Goal: Book appointment/travel/reservation

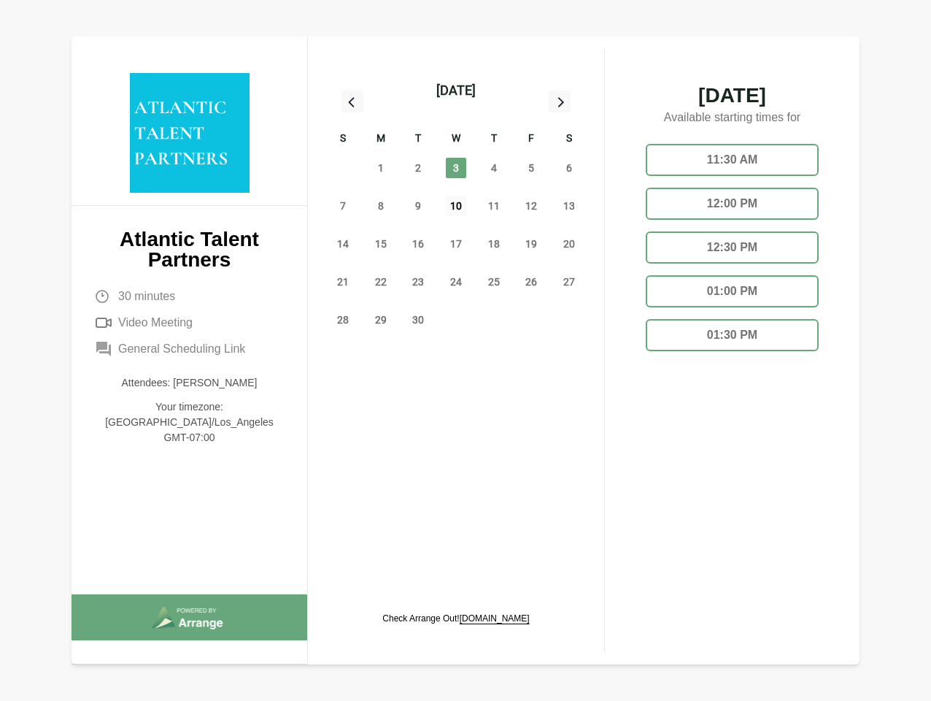
click at [456, 208] on span "10" at bounding box center [456, 206] width 20 height 20
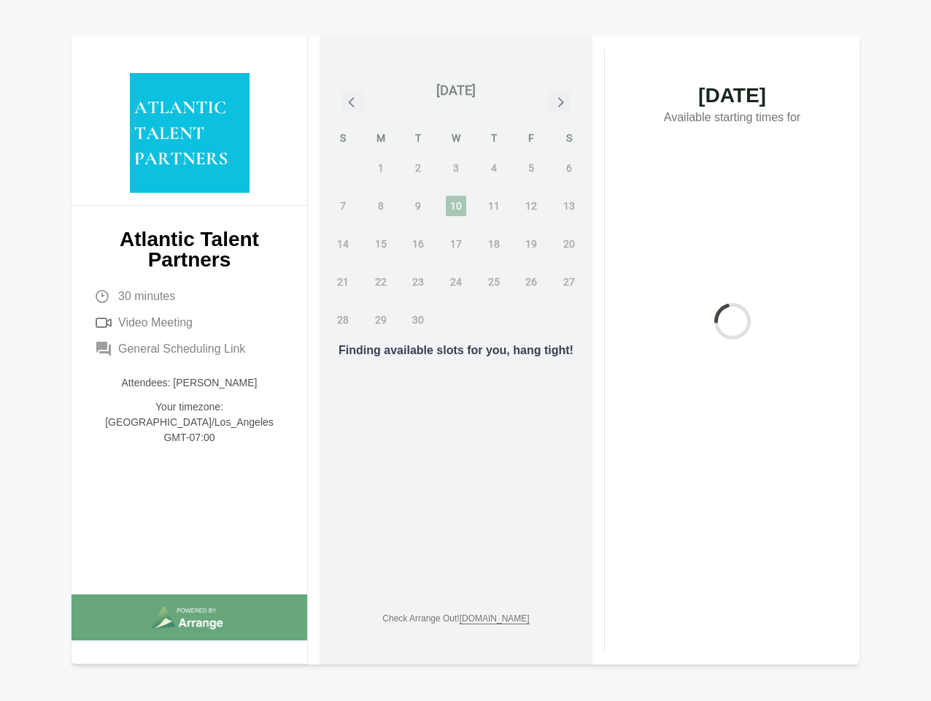
click at [456, 91] on div "[DATE]" at bounding box center [456, 90] width 39 height 20
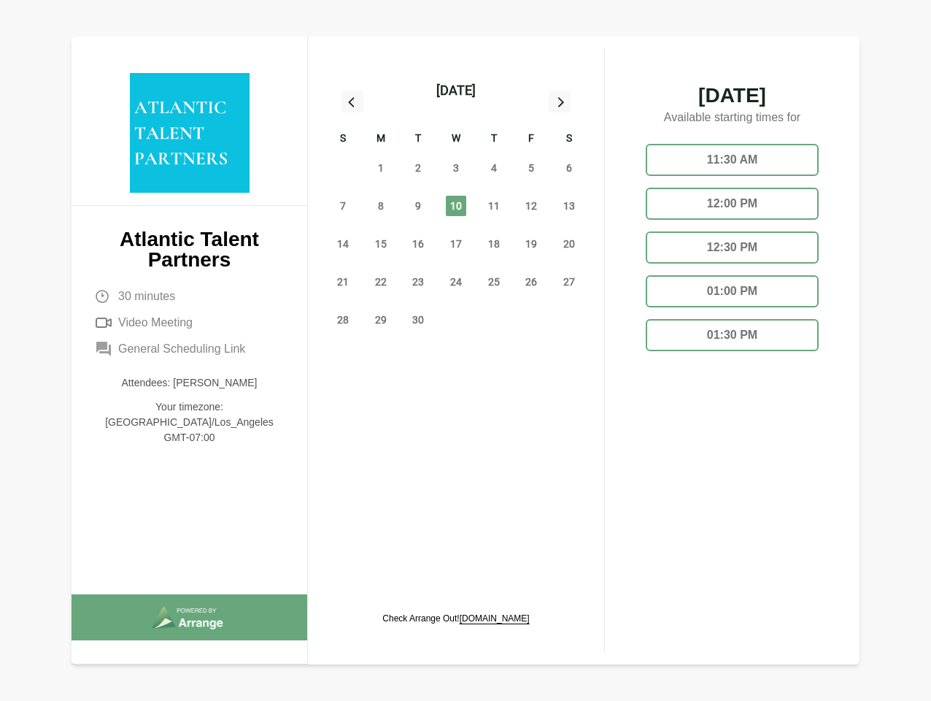
click at [343, 168] on div "31" at bounding box center [343, 168] width 38 height 38
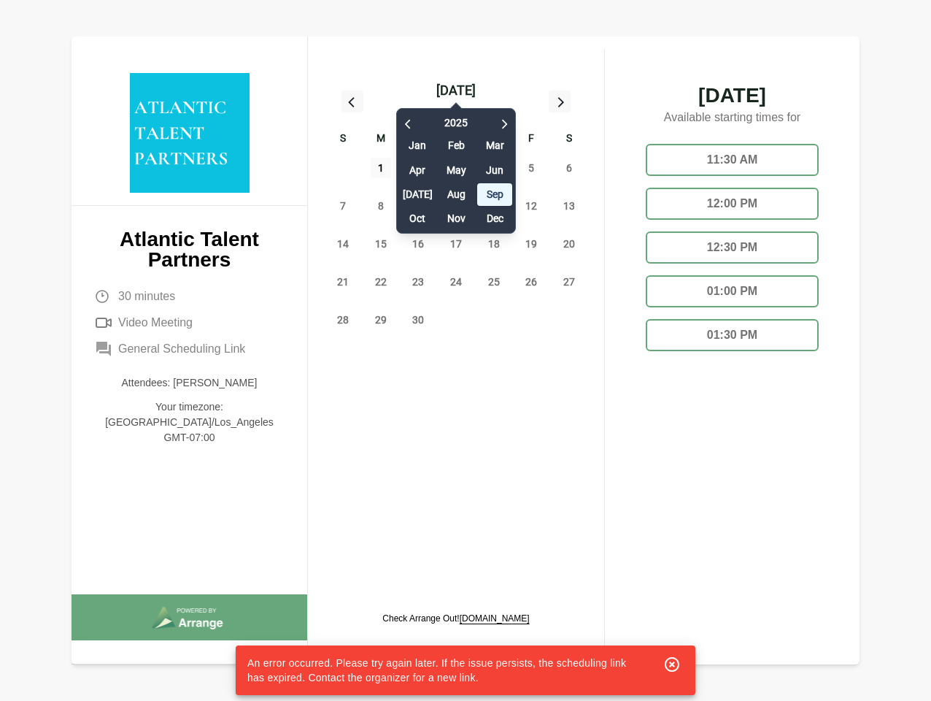
click at [381, 168] on span "1" at bounding box center [381, 168] width 20 height 20
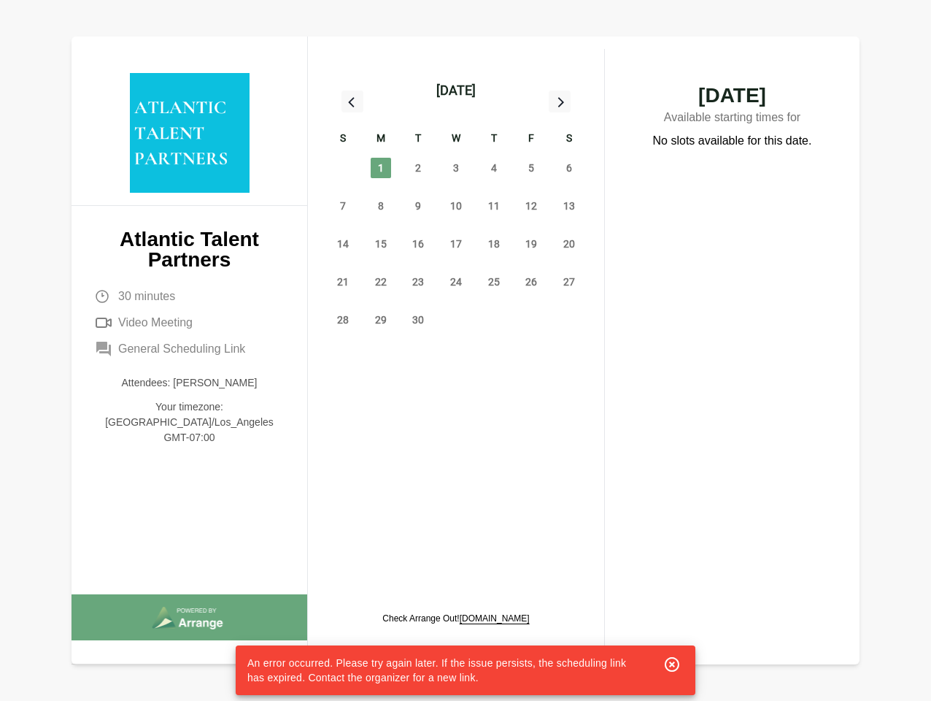
click at [418, 168] on div "[DATE] S M T W T F S 31 1 2 3 4 5 6 7 8 9 10 11 12 13 14 15 16 17 18 19 20 21 2…" at bounding box center [456, 208] width 273 height 270
click at [456, 168] on span "3" at bounding box center [456, 168] width 20 height 20
click at [494, 168] on span "4" at bounding box center [494, 168] width 20 height 20
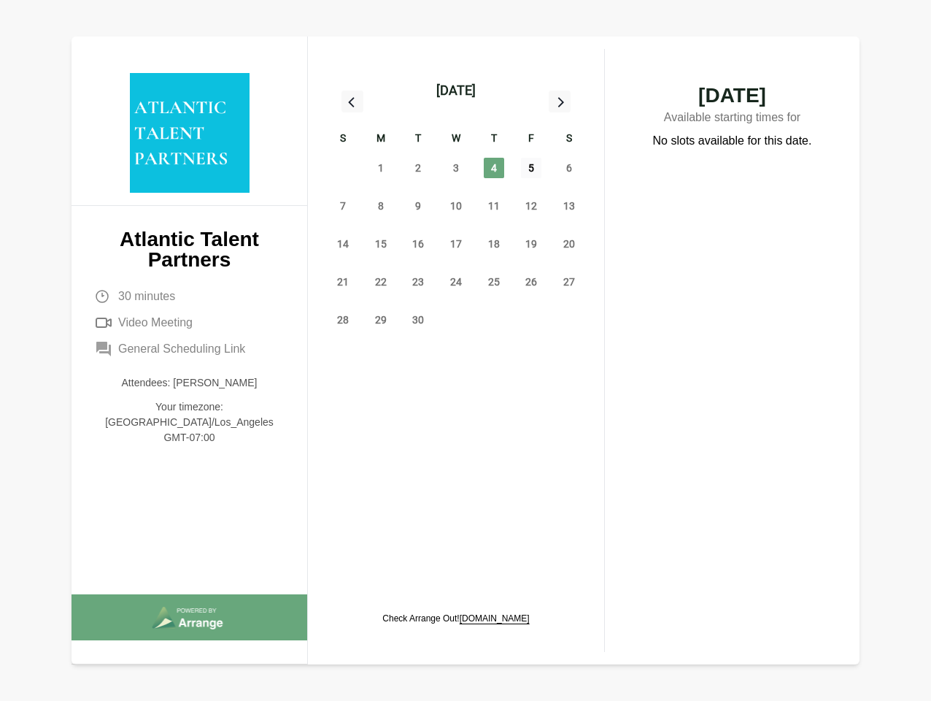
click at [531, 168] on span "5" at bounding box center [531, 168] width 20 height 20
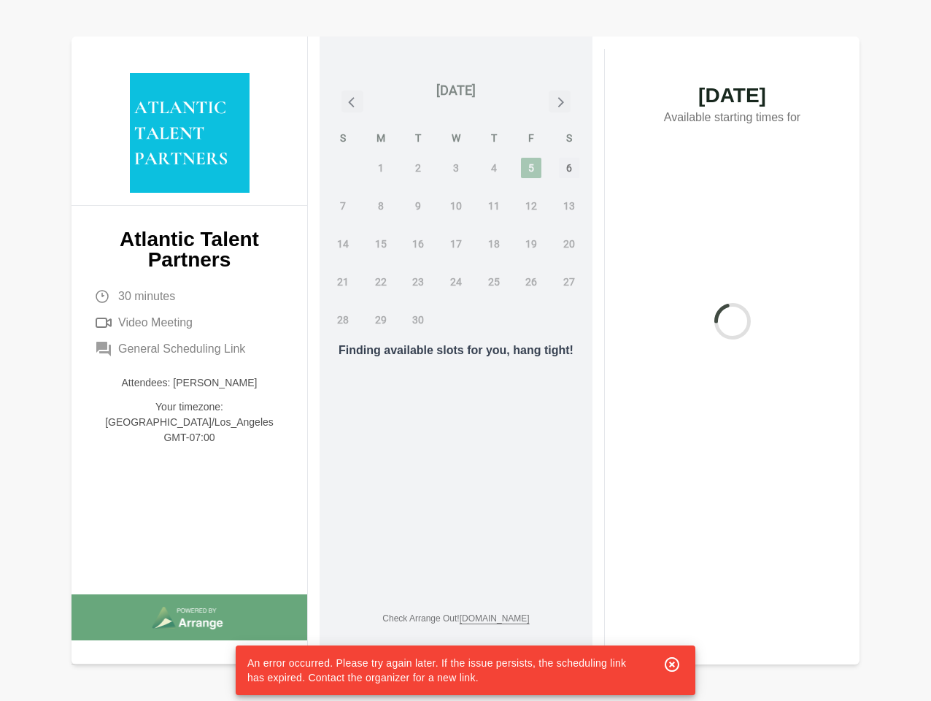
click at [569, 168] on span "6" at bounding box center [569, 168] width 20 height 20
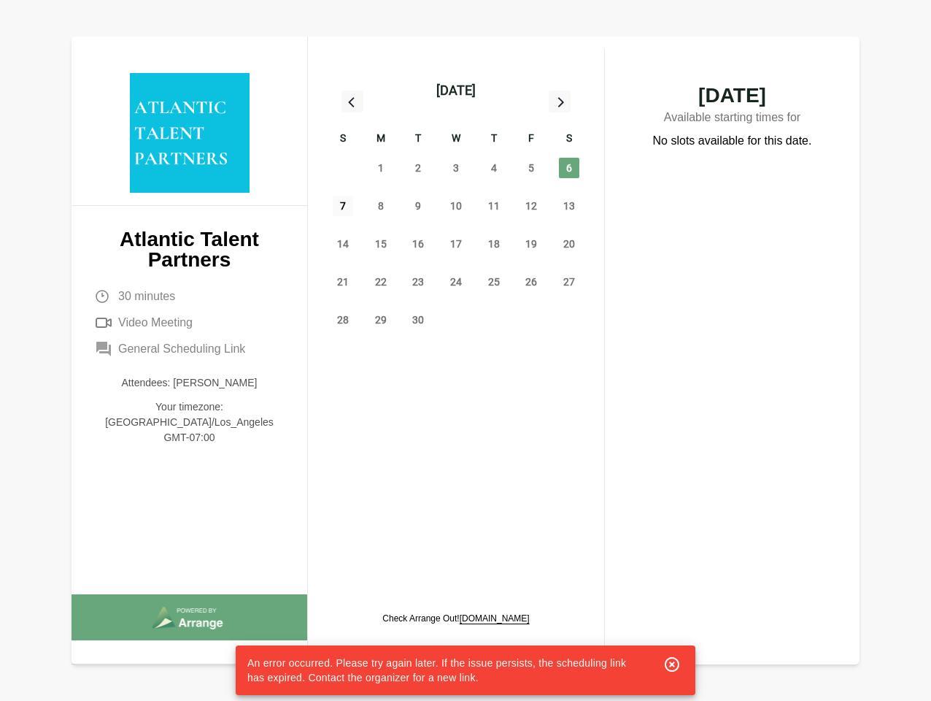
click at [343, 206] on span "7" at bounding box center [343, 206] width 20 height 20
